Goal: Register for event/course

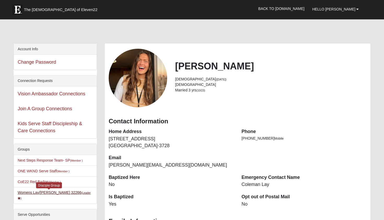
click at [24, 192] on link "Womens Lay/Parsons 32266 (Leader )" at bounding box center [54, 195] width 73 height 10
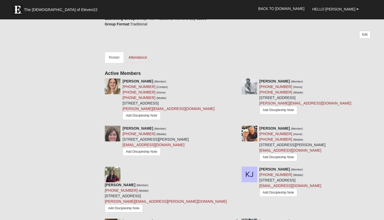
scroll to position [170, 0]
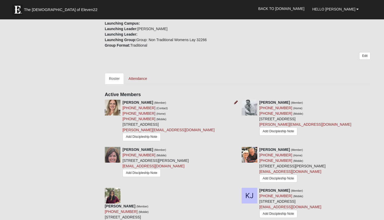
click at [237, 102] on icon at bounding box center [236, 102] width 4 height 4
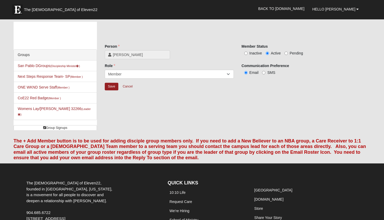
click at [293, 54] on span "Pending" at bounding box center [296, 53] width 13 height 4
click at [288, 54] on input "Pending" at bounding box center [286, 53] width 3 height 3
radio input "true"
click at [107, 84] on input "Save" at bounding box center [112, 87] width 14 height 8
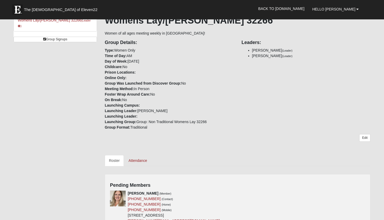
scroll to position [211, 0]
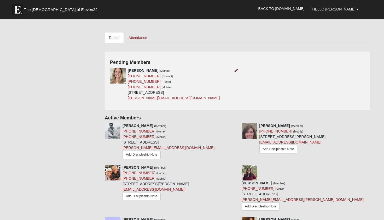
click at [236, 70] on icon at bounding box center [236, 70] width 4 height 4
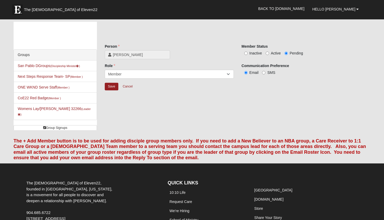
click at [267, 53] on input "Active" at bounding box center [267, 53] width 3 height 3
radio input "true"
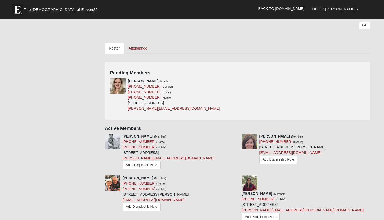
scroll to position [200, 0]
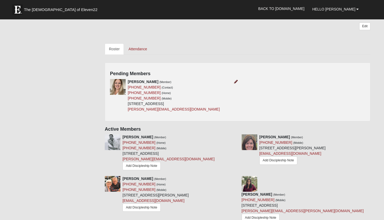
click at [235, 83] on icon at bounding box center [236, 82] width 4 height 4
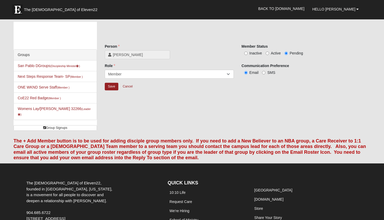
click at [269, 52] on label "Active" at bounding box center [273, 52] width 15 height 5
click at [269, 52] on input "Active" at bounding box center [267, 53] width 3 height 3
radio input "true"
click at [245, 53] on input "Inactive" at bounding box center [245, 53] width 3 height 3
radio input "true"
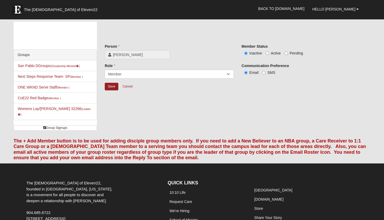
click at [273, 54] on span "Active" at bounding box center [276, 53] width 10 height 4
click at [269, 54] on input "Active" at bounding box center [267, 53] width 3 height 3
radio input "true"
click at [114, 85] on input "Save" at bounding box center [112, 87] width 14 height 8
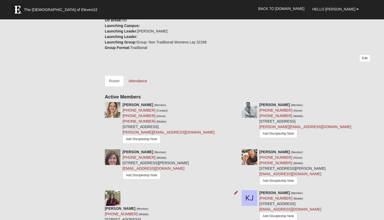
scroll to position [96, 0]
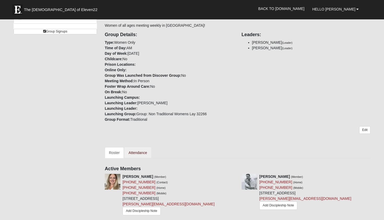
click at [135, 151] on link "Attendance" at bounding box center [137, 152] width 27 height 11
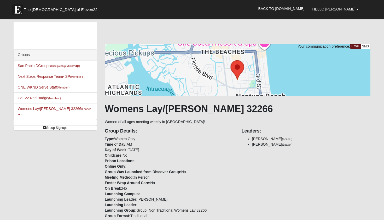
scroll to position [0, 0]
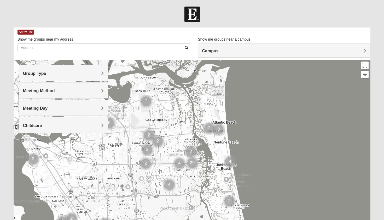
click at [219, 151] on img "Mens Crytzer/Siemion 32250" at bounding box center [217, 147] width 6 height 9
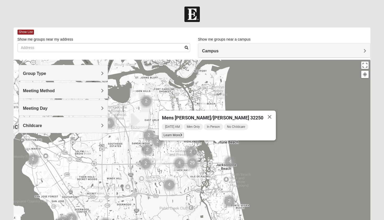
click at [176, 135] on span "Learn More" at bounding box center [173, 134] width 22 height 5
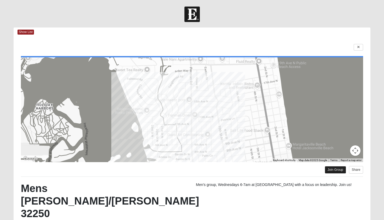
click at [326, 170] on link "Join Group" at bounding box center [335, 169] width 21 height 7
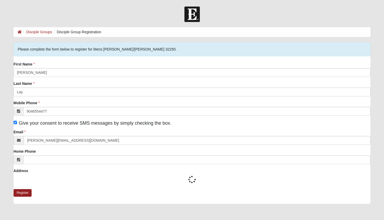
type input "(904) 655-4477"
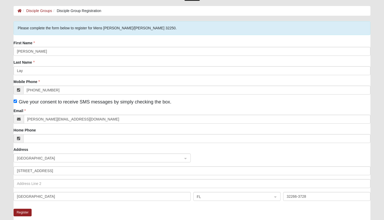
scroll to position [20, 0]
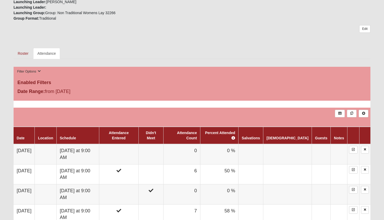
scroll to position [224, 0]
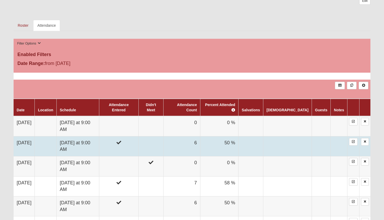
click at [124, 136] on td at bounding box center [118, 146] width 39 height 20
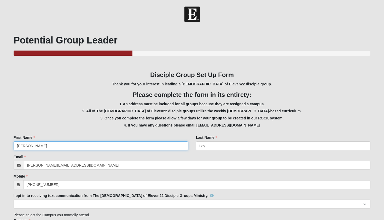
click at [147, 143] on input "[PERSON_NAME]" at bounding box center [101, 145] width 175 height 9
type input "[PERSON_NAME]"
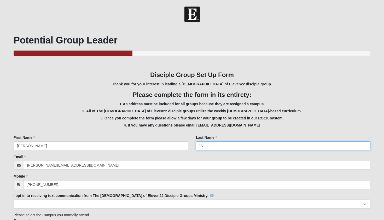
type input "`"
type input "Simmons"
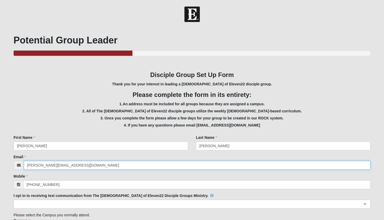
click at [71, 163] on input "[PERSON_NAME][EMAIL_ADDRESS][DOMAIN_NAME]" at bounding box center [197, 165] width 347 height 9
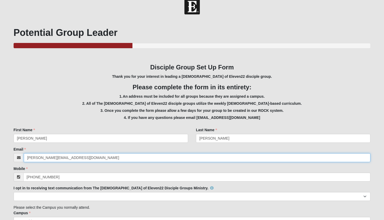
scroll to position [8, 0]
type input "debbiesimmons021@gmail.com"
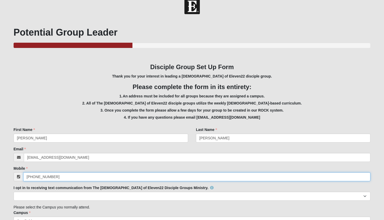
click at [59, 176] on input "[PHONE_NUMBER]" at bounding box center [197, 176] width 348 height 9
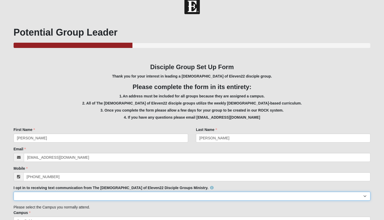
type input "(904) 626-5159"
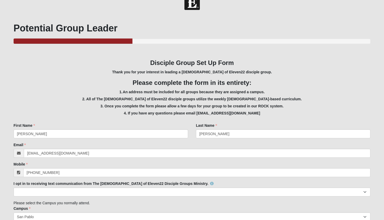
scroll to position [137, 0]
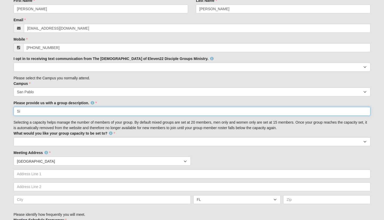
type input "S"
type input "D"
type input "Men & Women to discover & deepen our faith in Jesus"
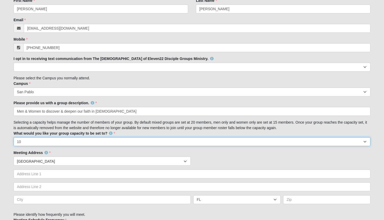
select select "15"
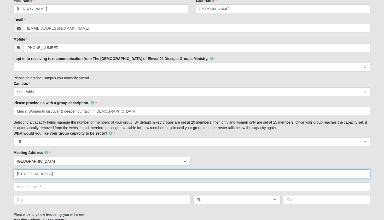
type input "820 West 14th Street"
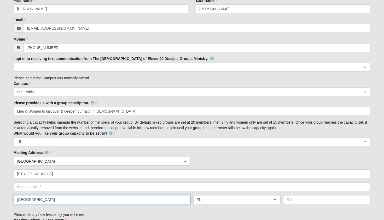
type input "Atlantic Beach"
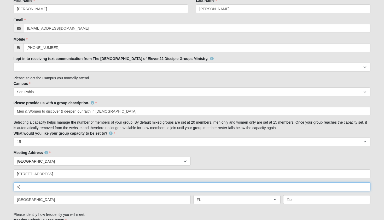
type input "s"
type input "(use Jasmine St driveway entrance)"
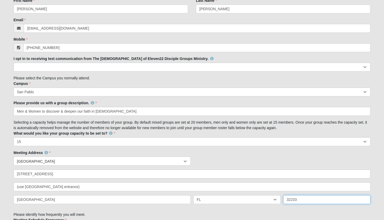
type input "32233"
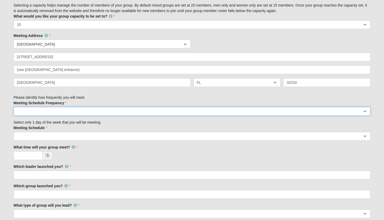
select select "weekly"
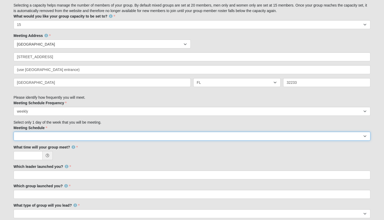
select select "1"
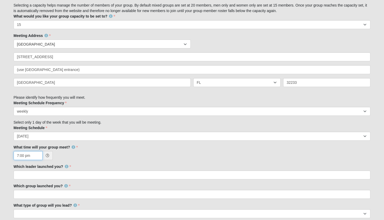
type input "7:00 PM"
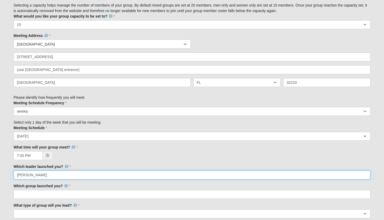
type input "Vito"
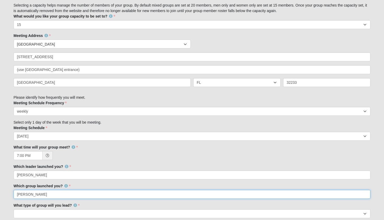
type input "Vito"
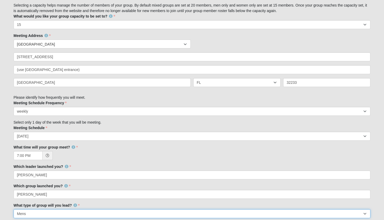
select select "F4495B8B-2505-48FC-B608-747EED663011"
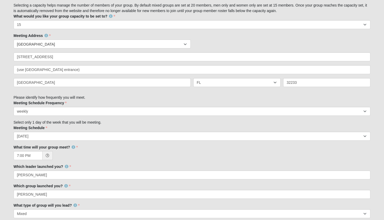
scroll to position [375, 0]
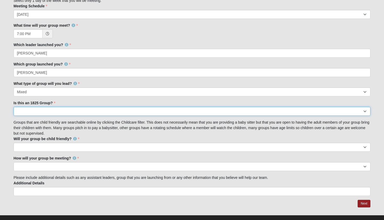
select select "False"
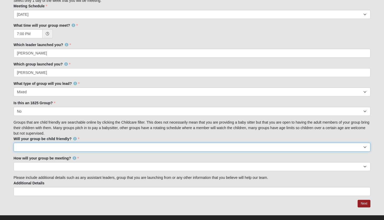
select select "False"
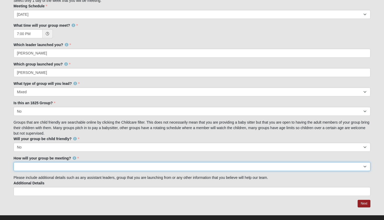
select select "1596"
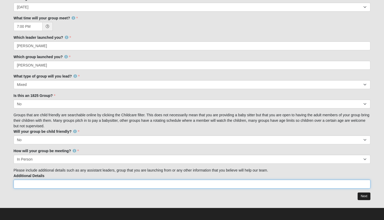
scroll to position [382, 0]
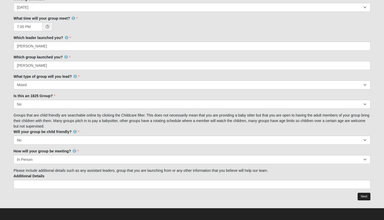
click at [368, 194] on link "Next" at bounding box center [364, 196] width 13 height 8
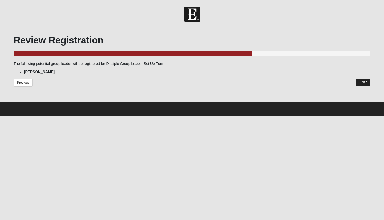
click at [368, 83] on link "Finish" at bounding box center [363, 82] width 15 height 8
